Goal: Task Accomplishment & Management: Manage account settings

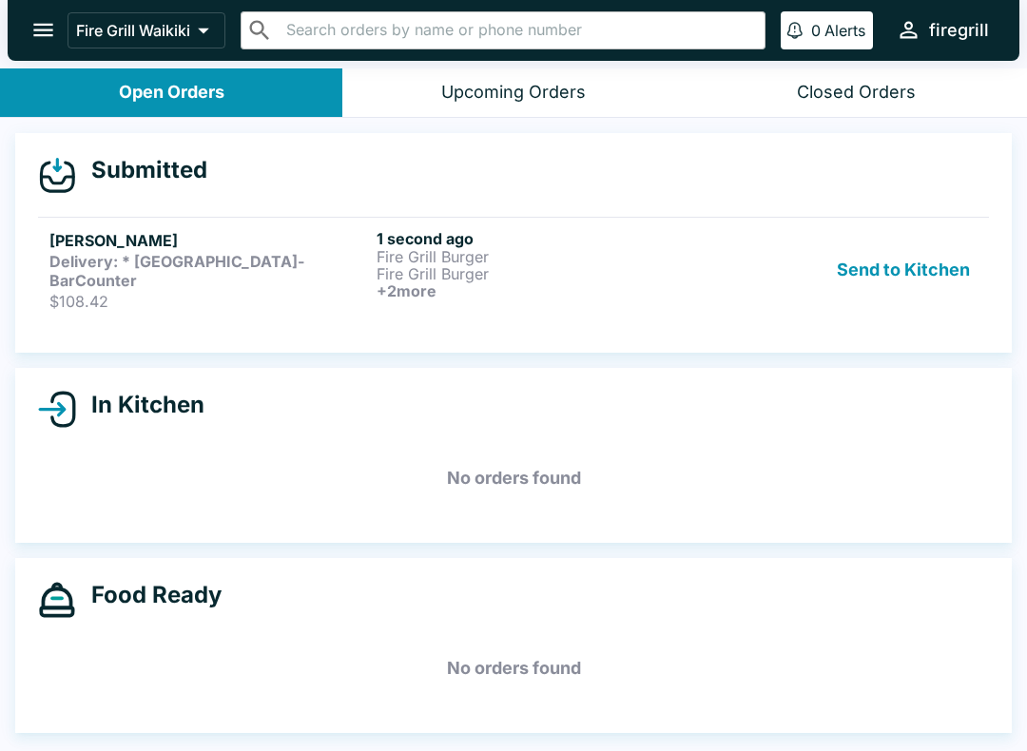
click at [365, 258] on div "Delivery: * [GEOGRAPHIC_DATA]-BarCounter" at bounding box center [209, 271] width 320 height 38
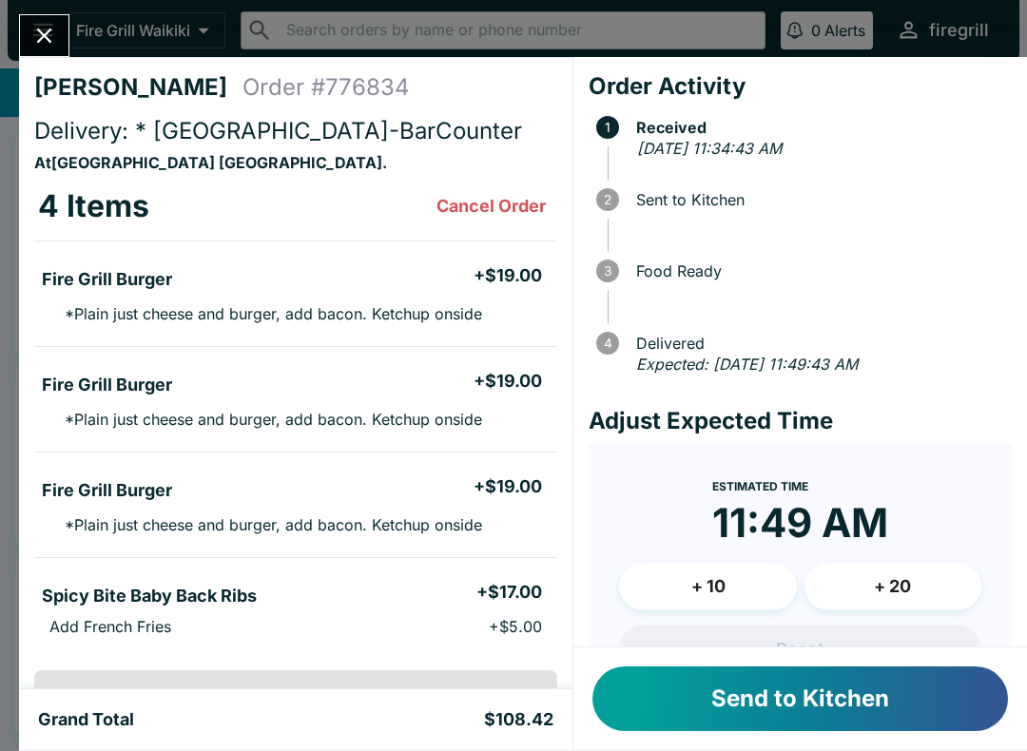
click at [727, 704] on button "Send to Kitchen" at bounding box center [801, 699] width 416 height 65
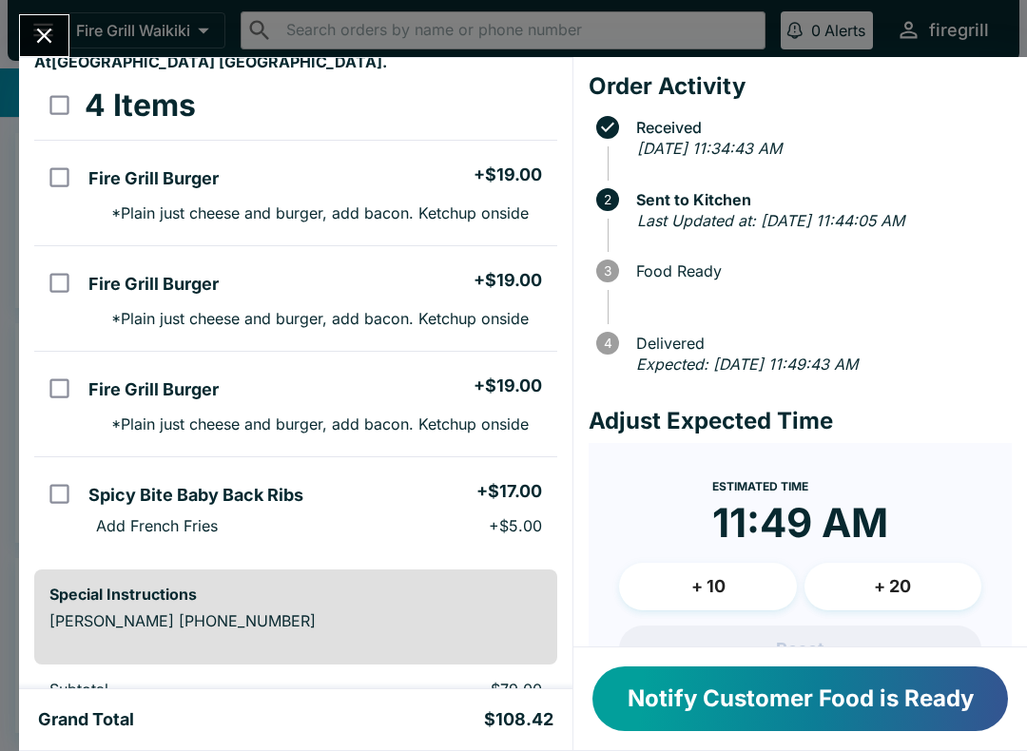
scroll to position [98, 0]
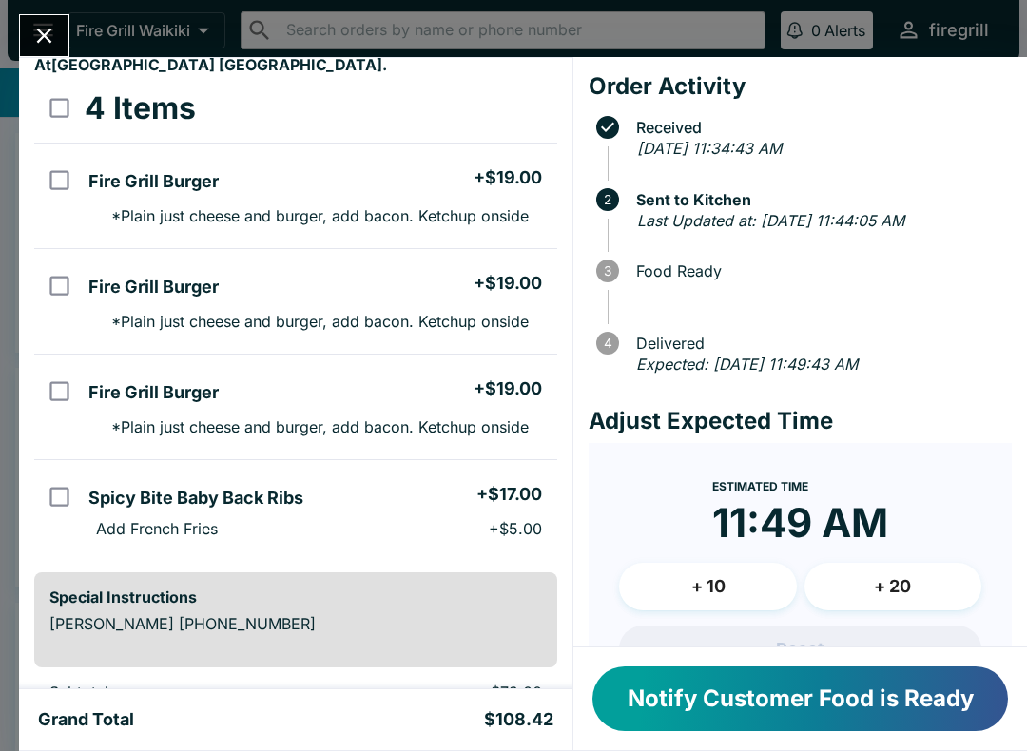
click at [49, 29] on icon "Close" at bounding box center [44, 36] width 26 height 26
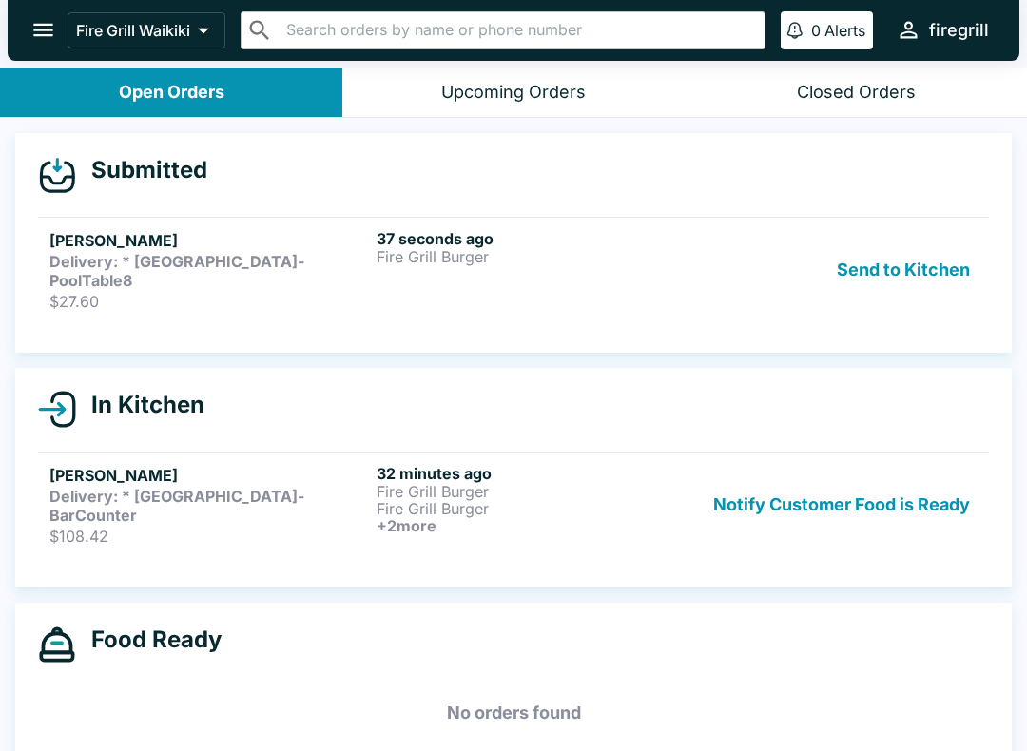
click at [898, 260] on button "Send to Kitchen" at bounding box center [903, 270] width 148 height 82
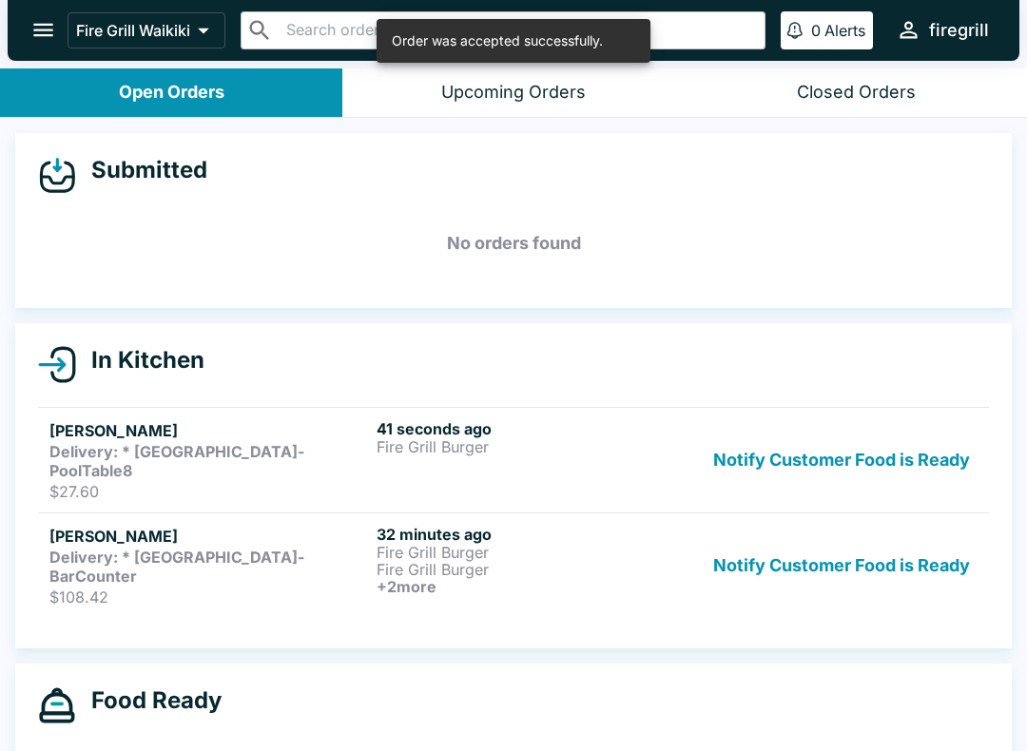
click at [189, 447] on strong "Delivery: * [GEOGRAPHIC_DATA]-PoolTable8" at bounding box center [176, 461] width 255 height 38
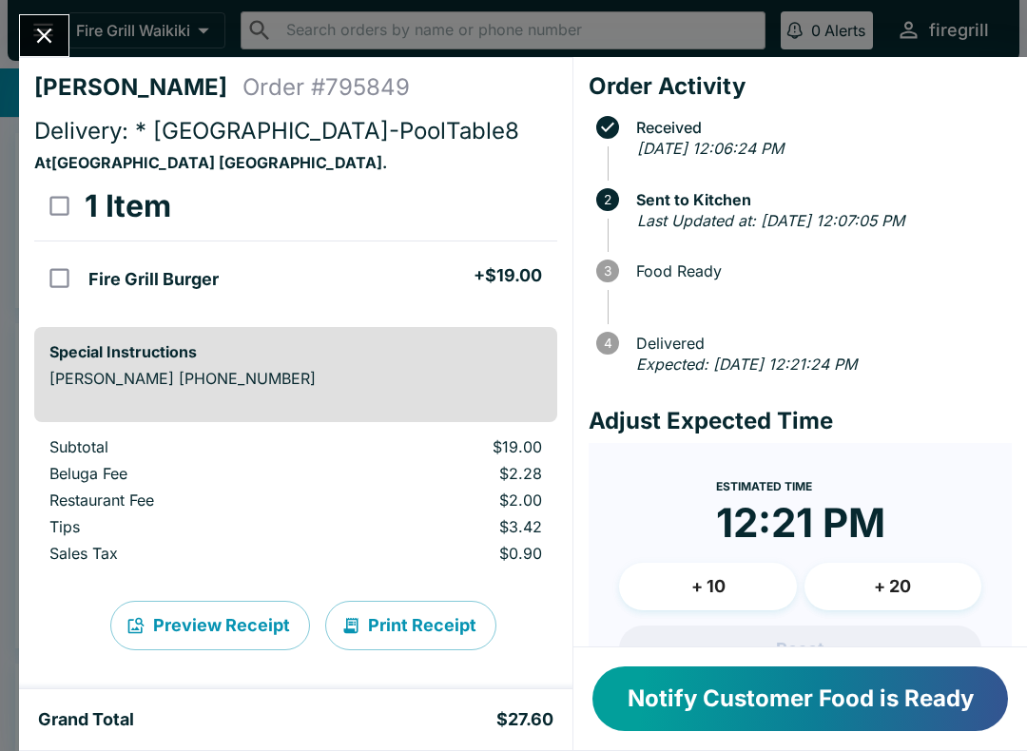
click at [49, 42] on icon "Close" at bounding box center [44, 36] width 26 height 26
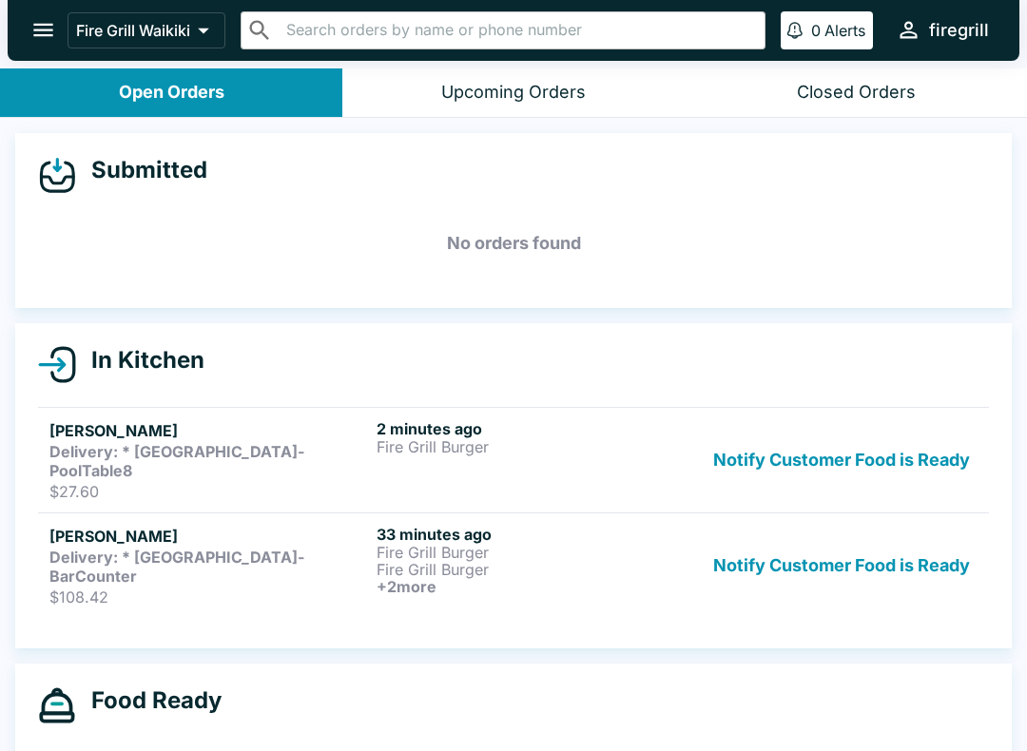
click at [833, 534] on button "Notify Customer Food is Ready" at bounding box center [842, 566] width 272 height 82
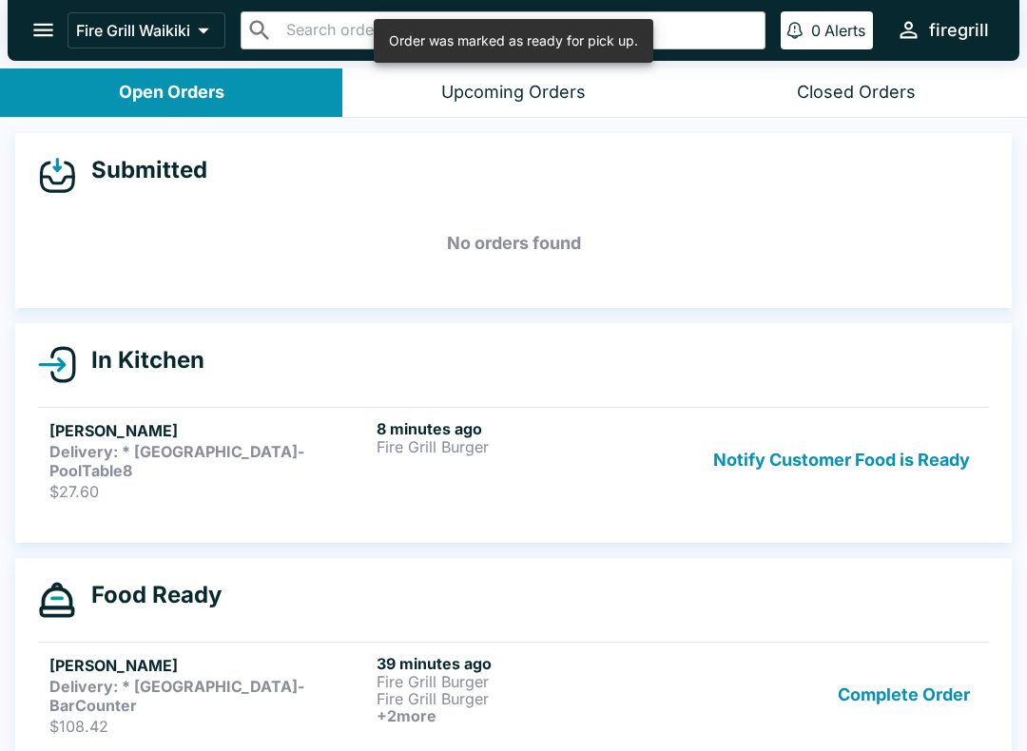
click at [826, 446] on button "Notify Customer Food is Ready" at bounding box center [842, 460] width 272 height 82
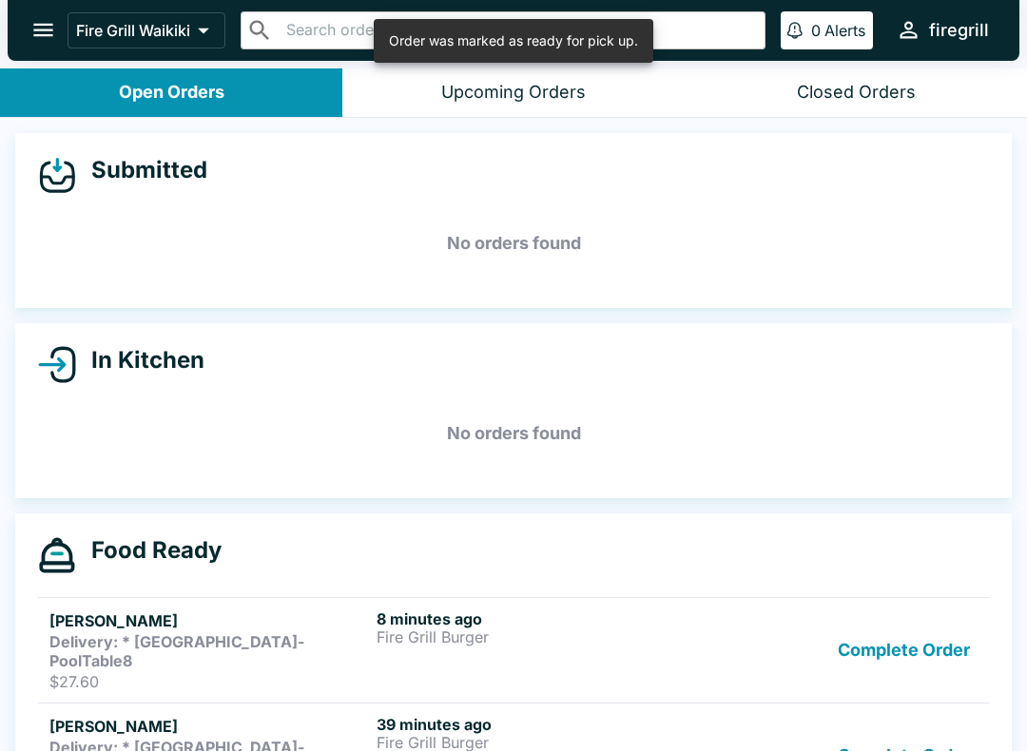
click at [913, 622] on button "Complete Order" at bounding box center [903, 651] width 147 height 82
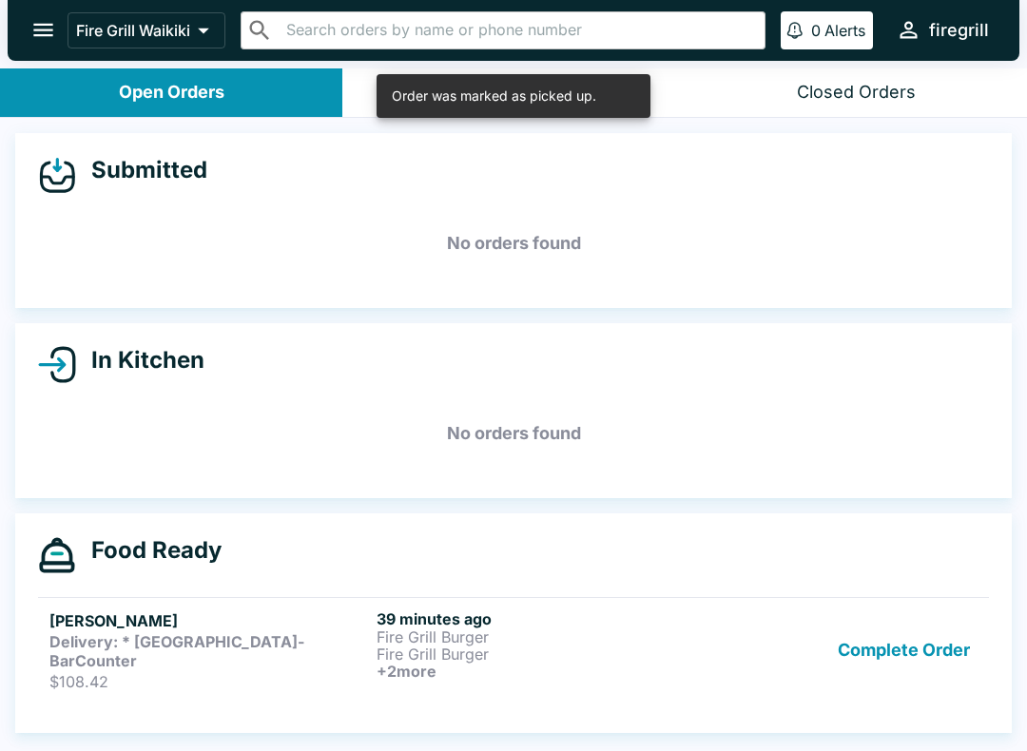
click at [907, 643] on button "Complete Order" at bounding box center [903, 651] width 147 height 82
